Goal: Information Seeking & Learning: Learn about a topic

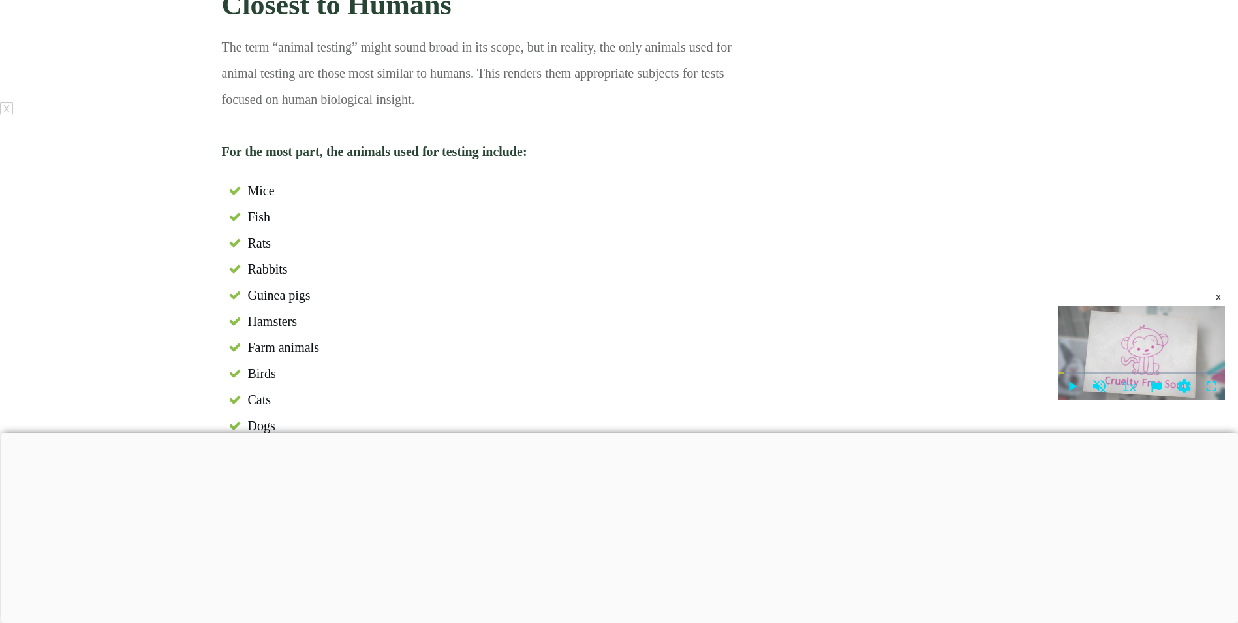
click at [322, 433] on div at bounding box center [619, 433] width 1238 height 0
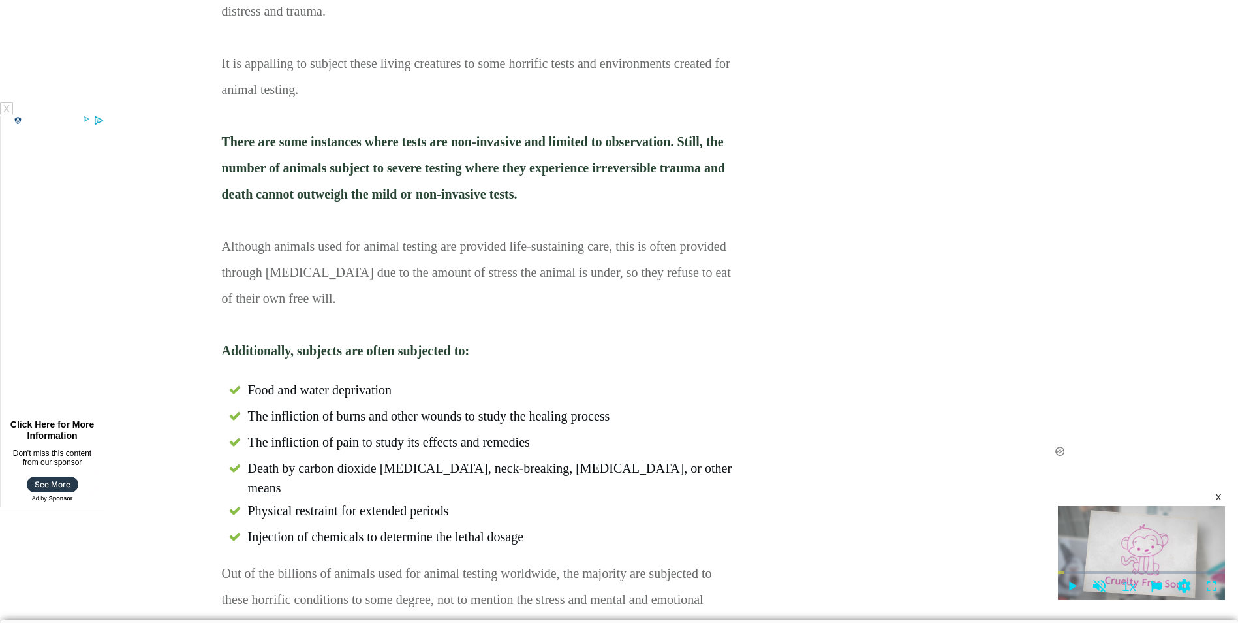
scroll to position [6528, 0]
